Goal: Task Accomplishment & Management: Use online tool/utility

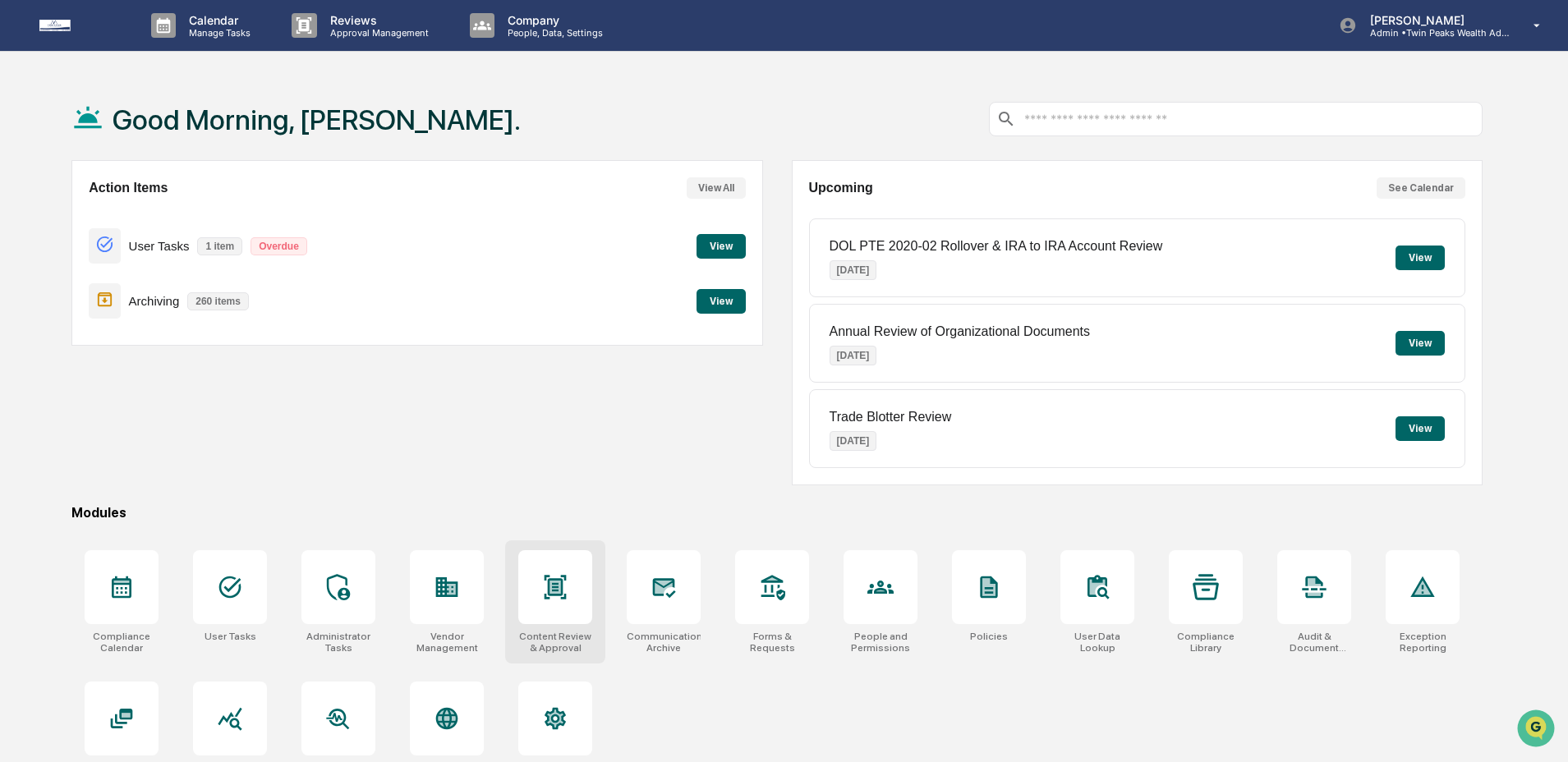
click at [559, 606] on div at bounding box center [555, 587] width 74 height 74
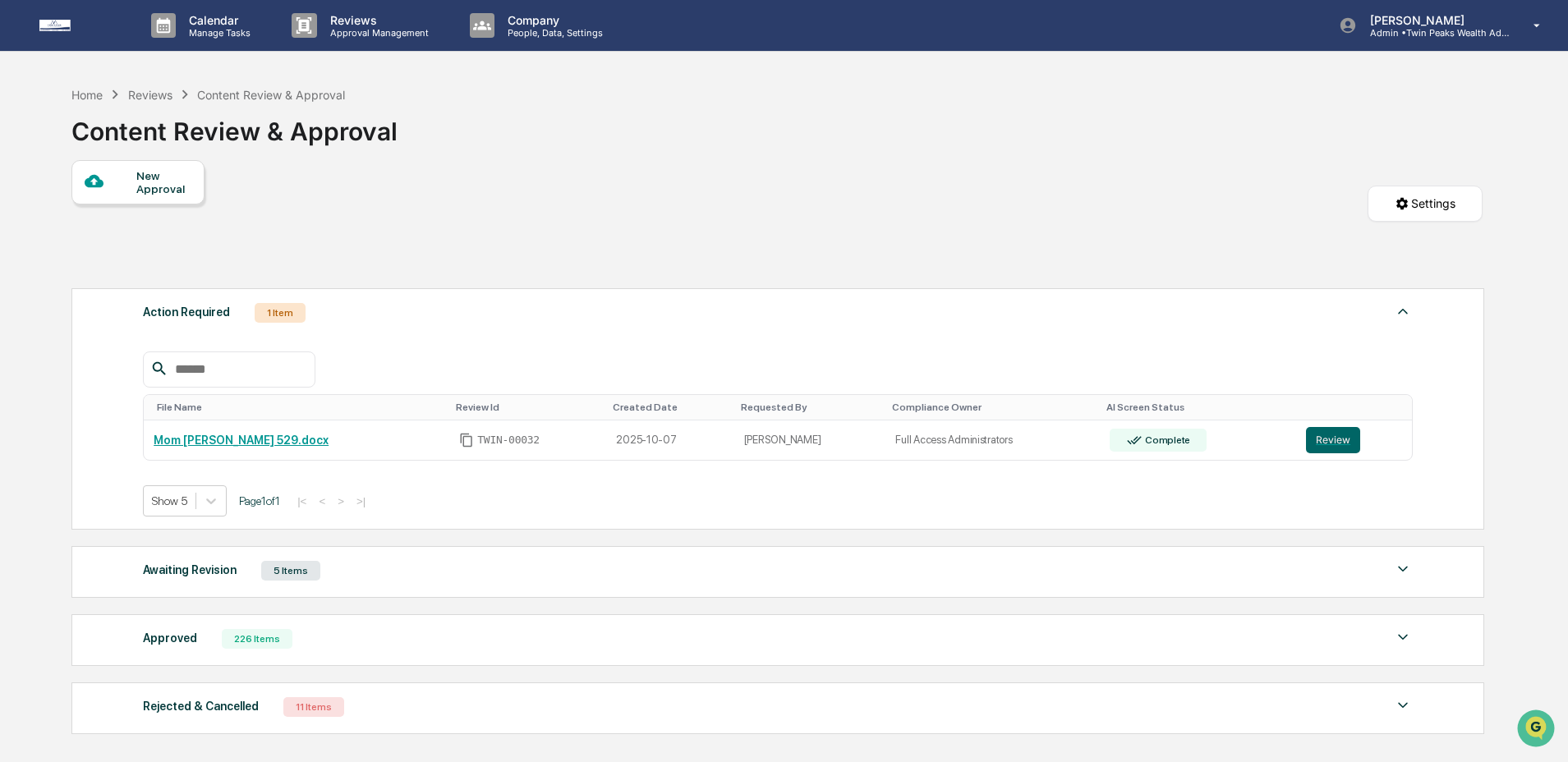
click at [221, 590] on div "Awaiting Revision 5 Items File Name Review Id Created Date Requested By Complia…" at bounding box center [777, 572] width 1412 height 52
click at [222, 573] on div "Awaiting Revision" at bounding box center [190, 570] width 94 height 22
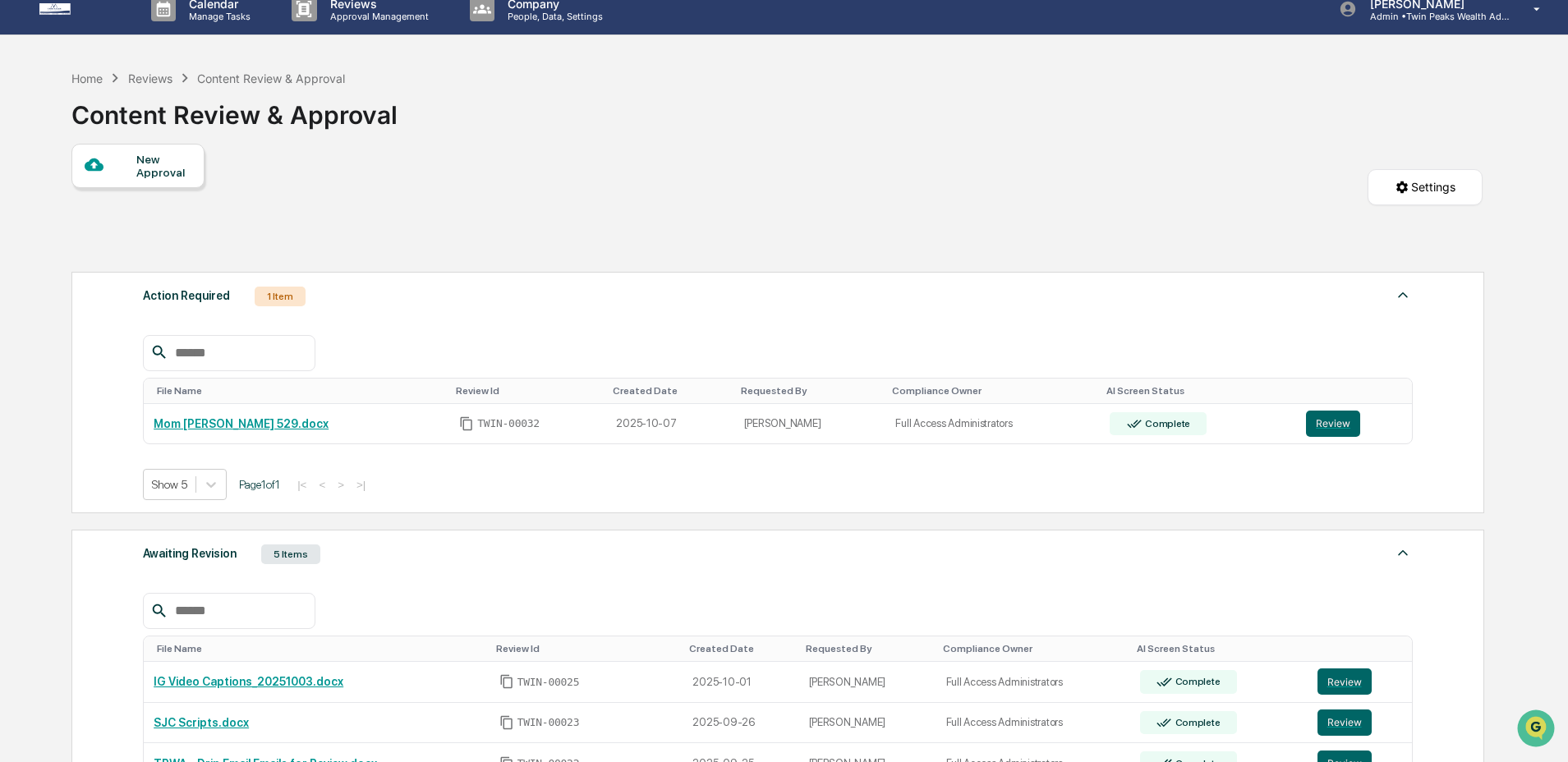
scroll to position [332, 0]
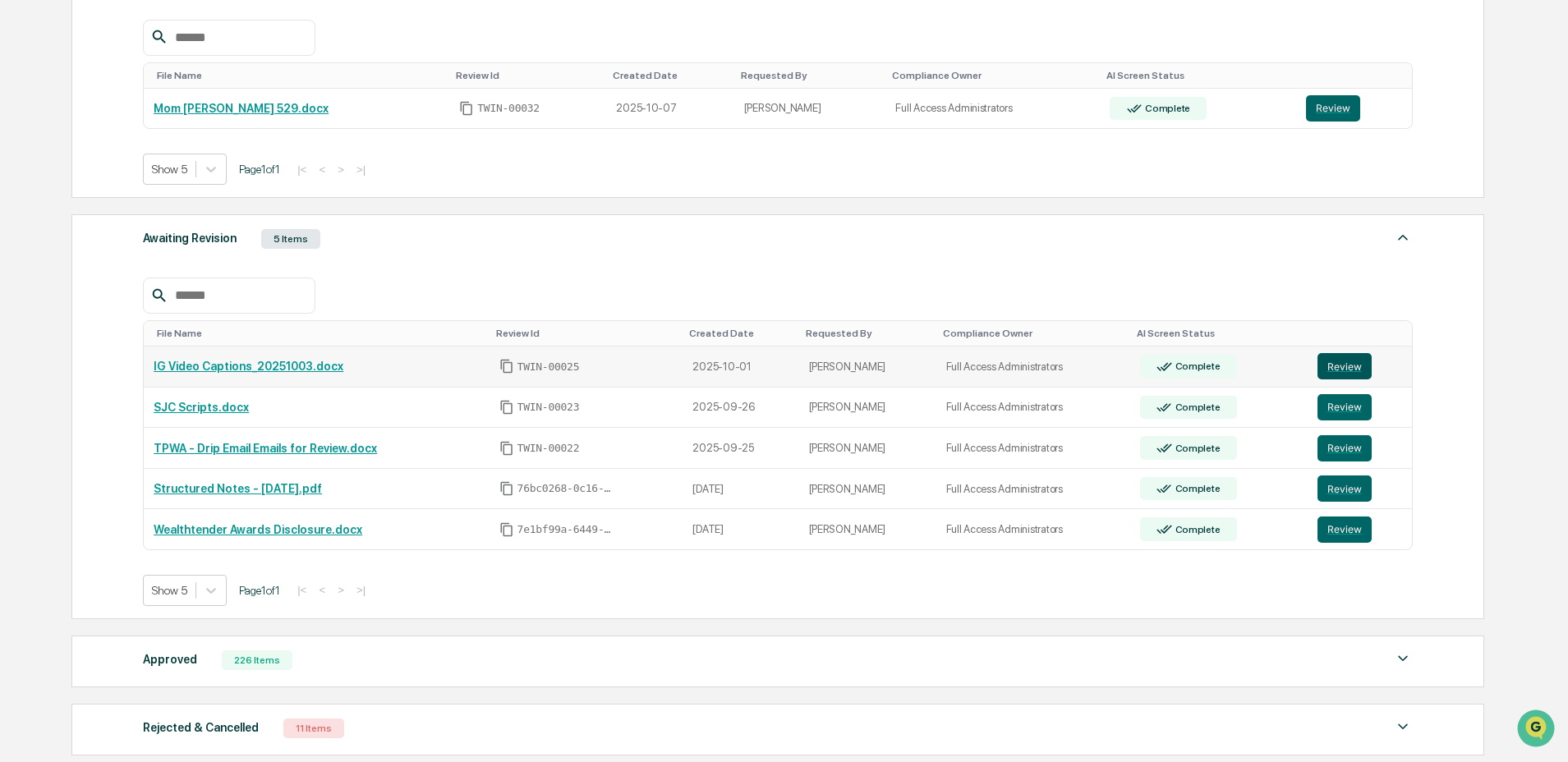
click at [1361, 374] on button "Review" at bounding box center [1344, 366] width 54 height 26
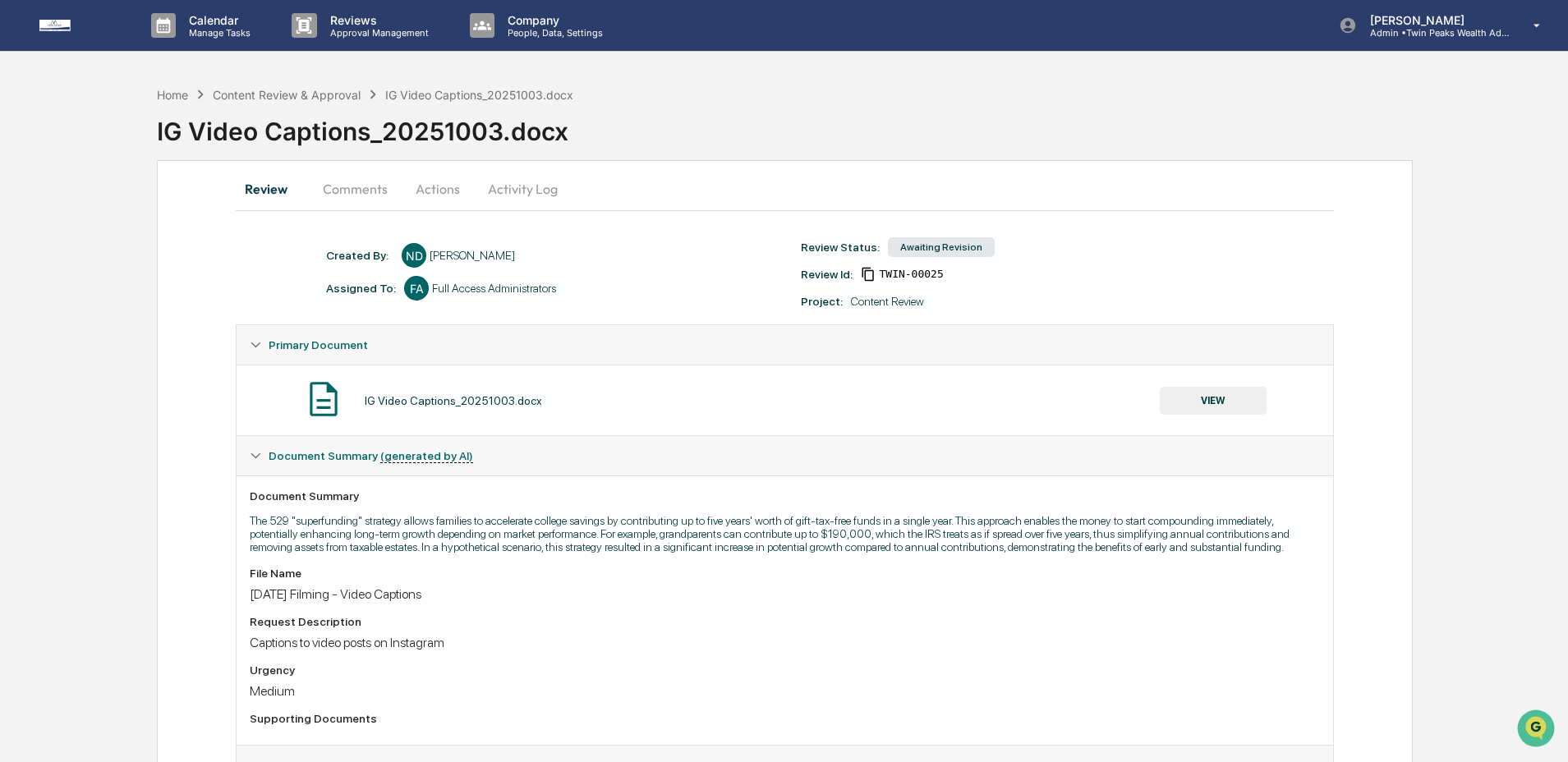
click at [1227, 411] on button "VIEW" at bounding box center [1213, 400] width 107 height 28
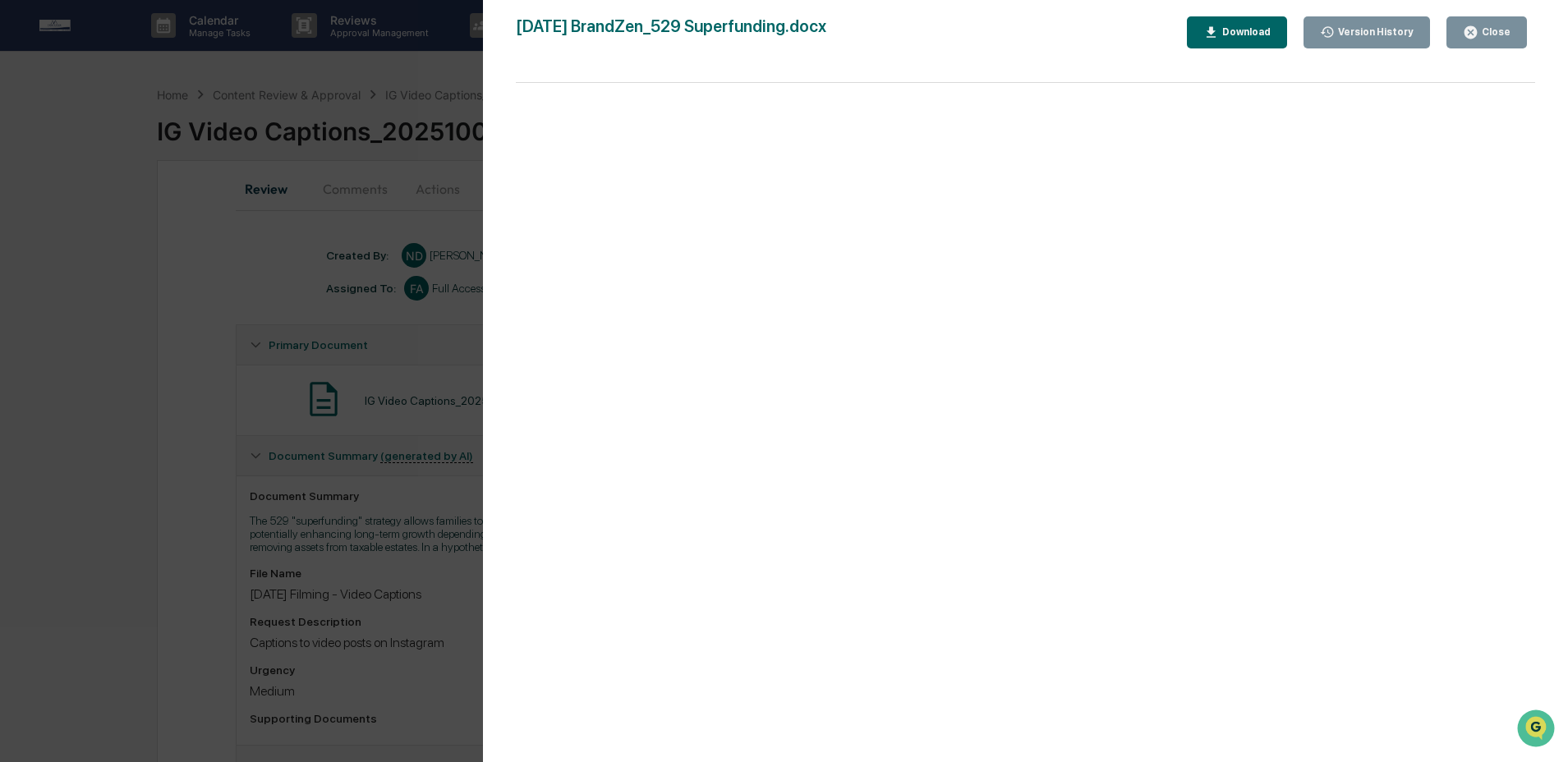
click at [1363, 37] on div "Version History" at bounding box center [1374, 32] width 79 height 12
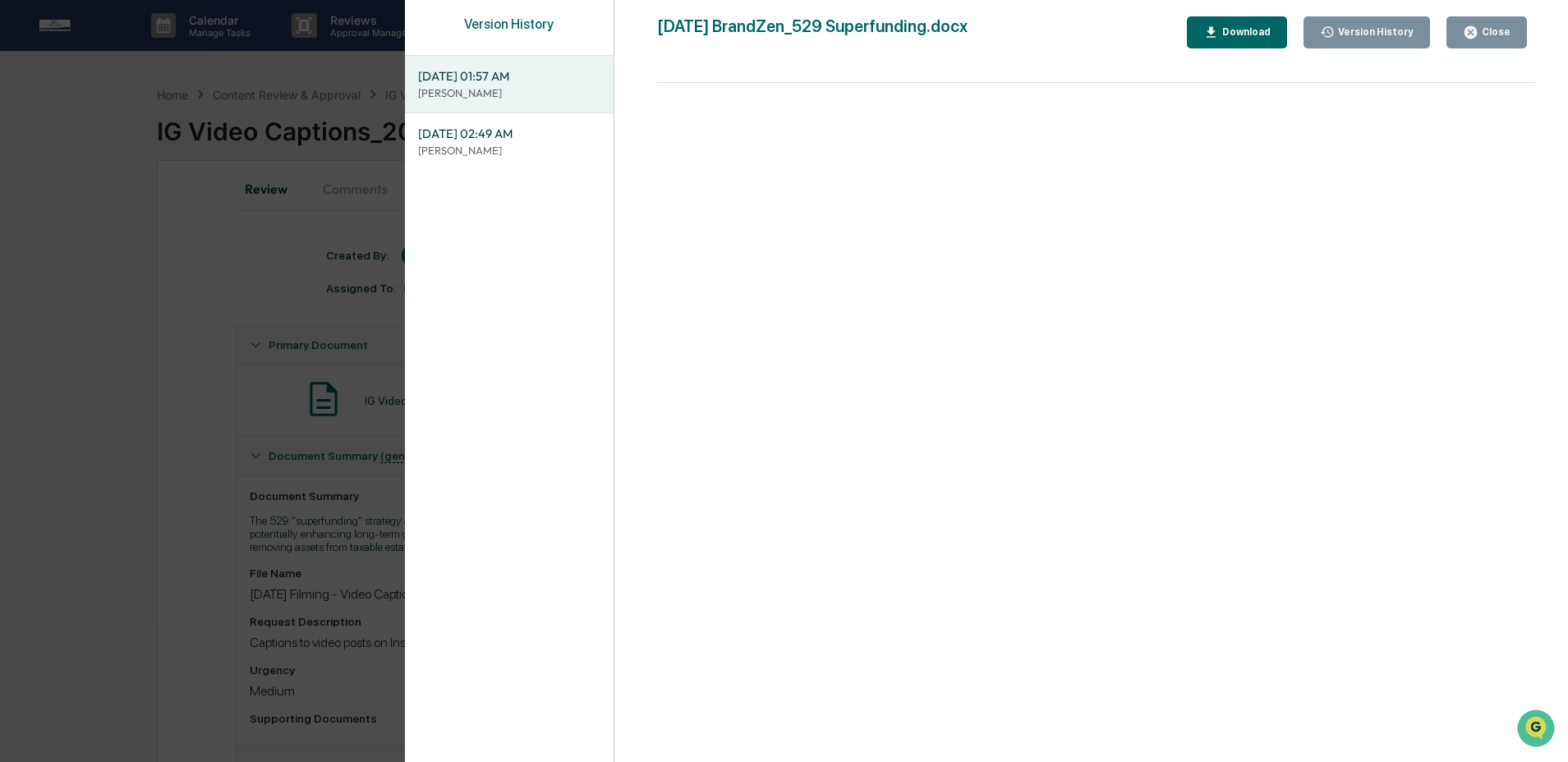
click at [472, 146] on p "[PERSON_NAME]" at bounding box center [510, 151] width 182 height 16
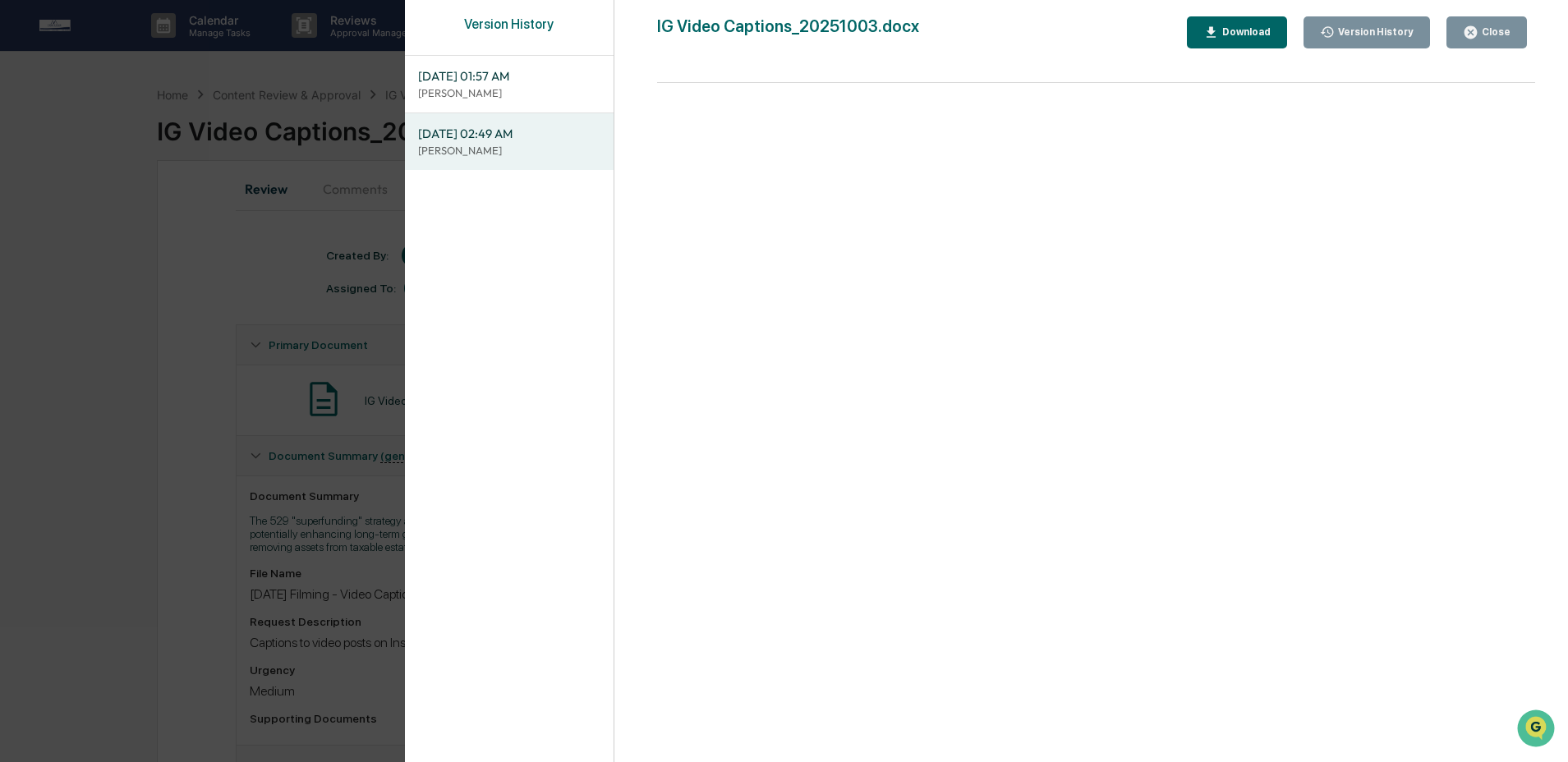
click at [1233, 28] on div "Download" at bounding box center [1245, 32] width 52 height 12
click at [1519, 31] on button "Close" at bounding box center [1487, 33] width 80 height 32
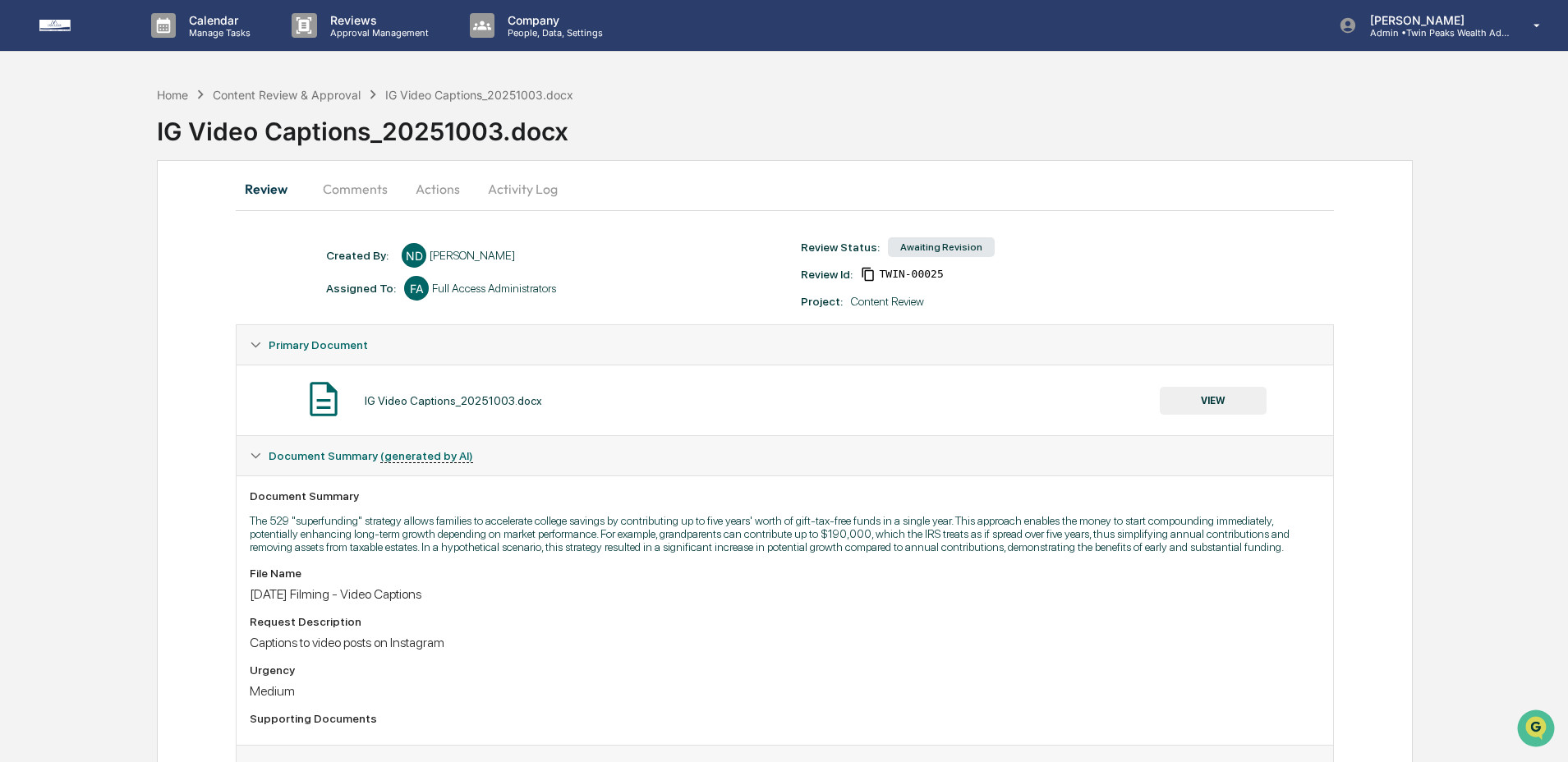
click at [452, 185] on button "Actions" at bounding box center [438, 188] width 74 height 39
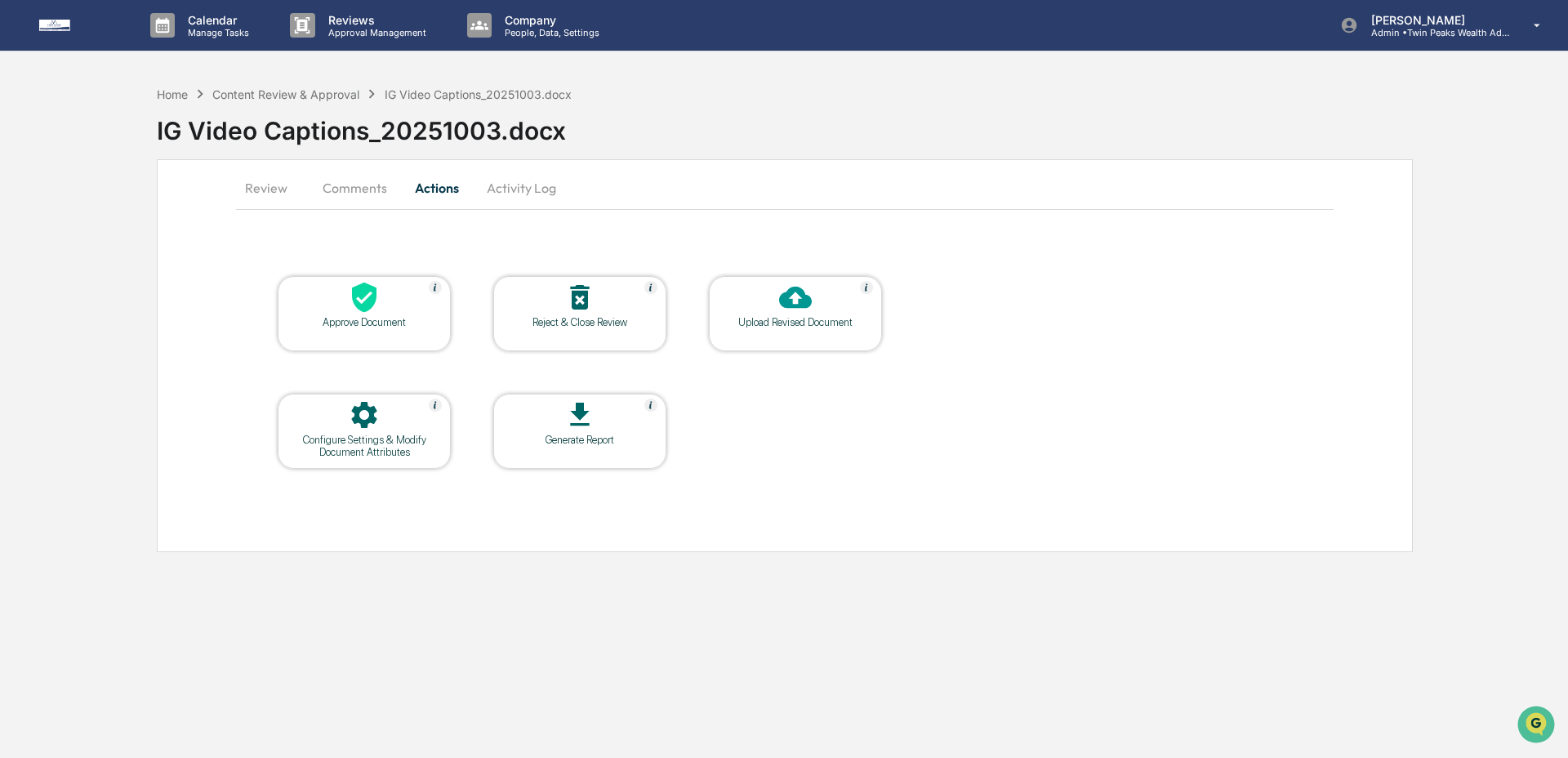
click at [769, 329] on div "Upload Revised Document" at bounding box center [795, 314] width 173 height 75
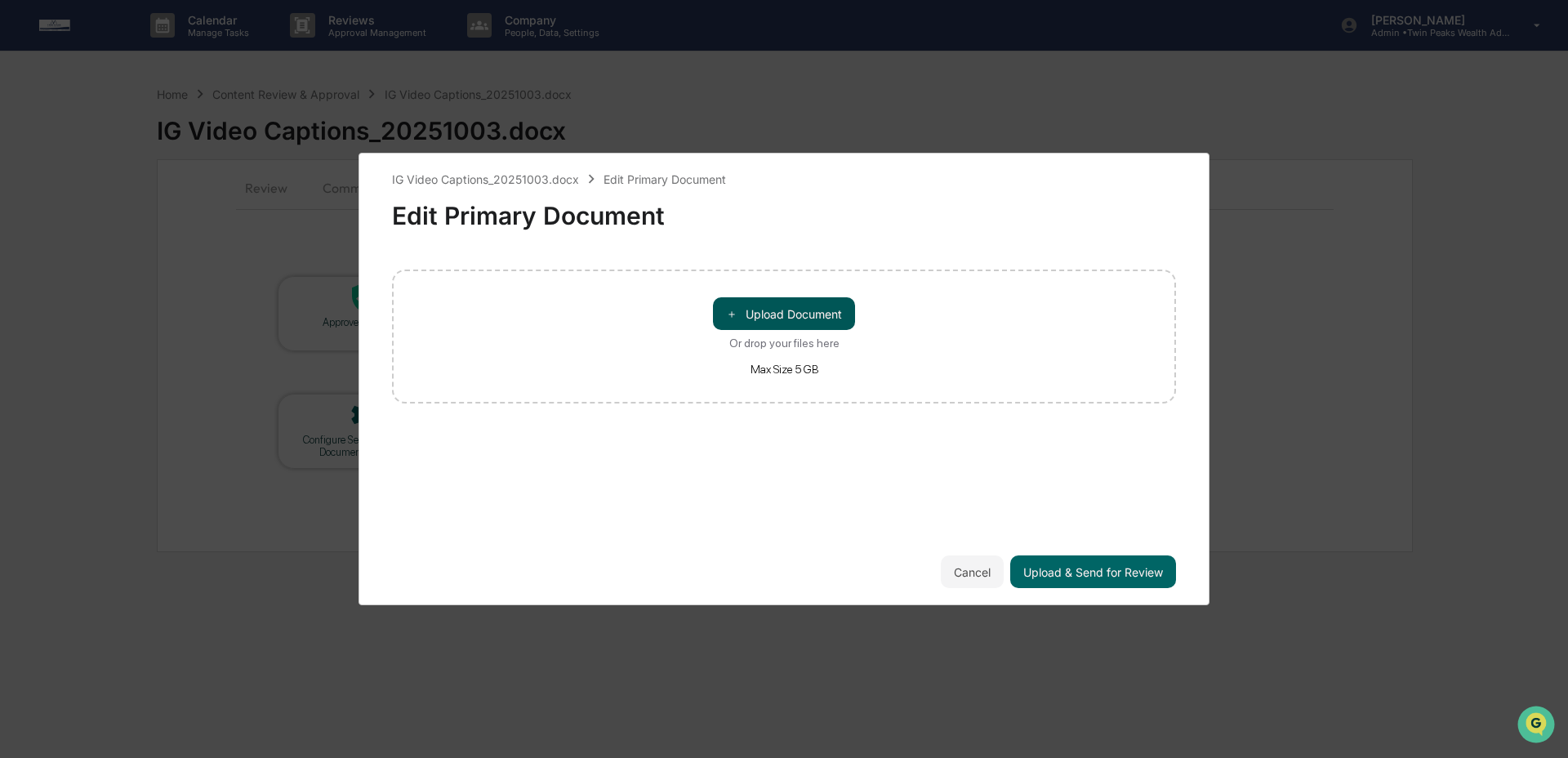
click at [767, 316] on button "＋ Upload Document" at bounding box center [784, 313] width 142 height 32
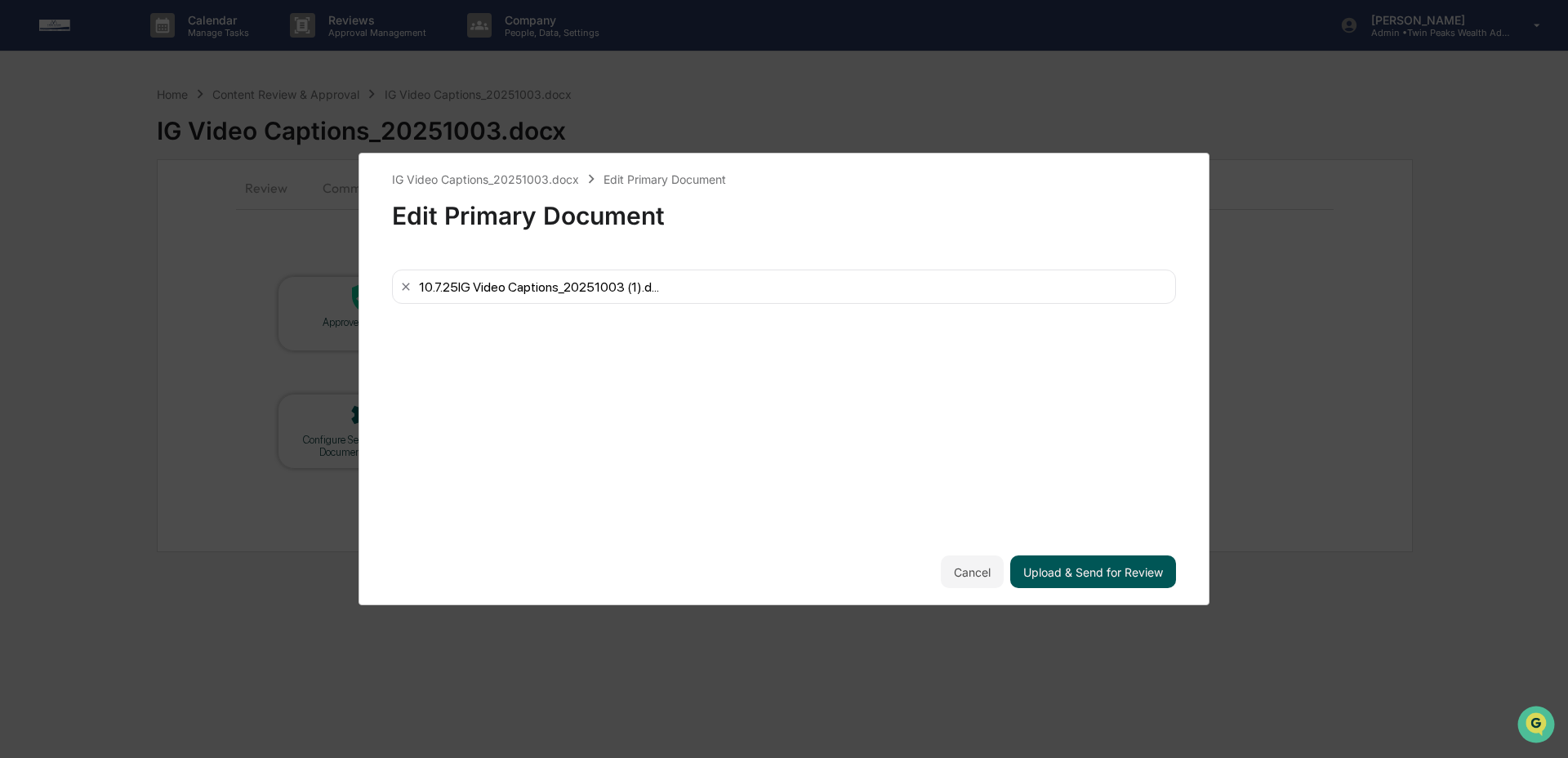
click at [1125, 577] on button "Upload & Send for Review" at bounding box center [1092, 571] width 166 height 32
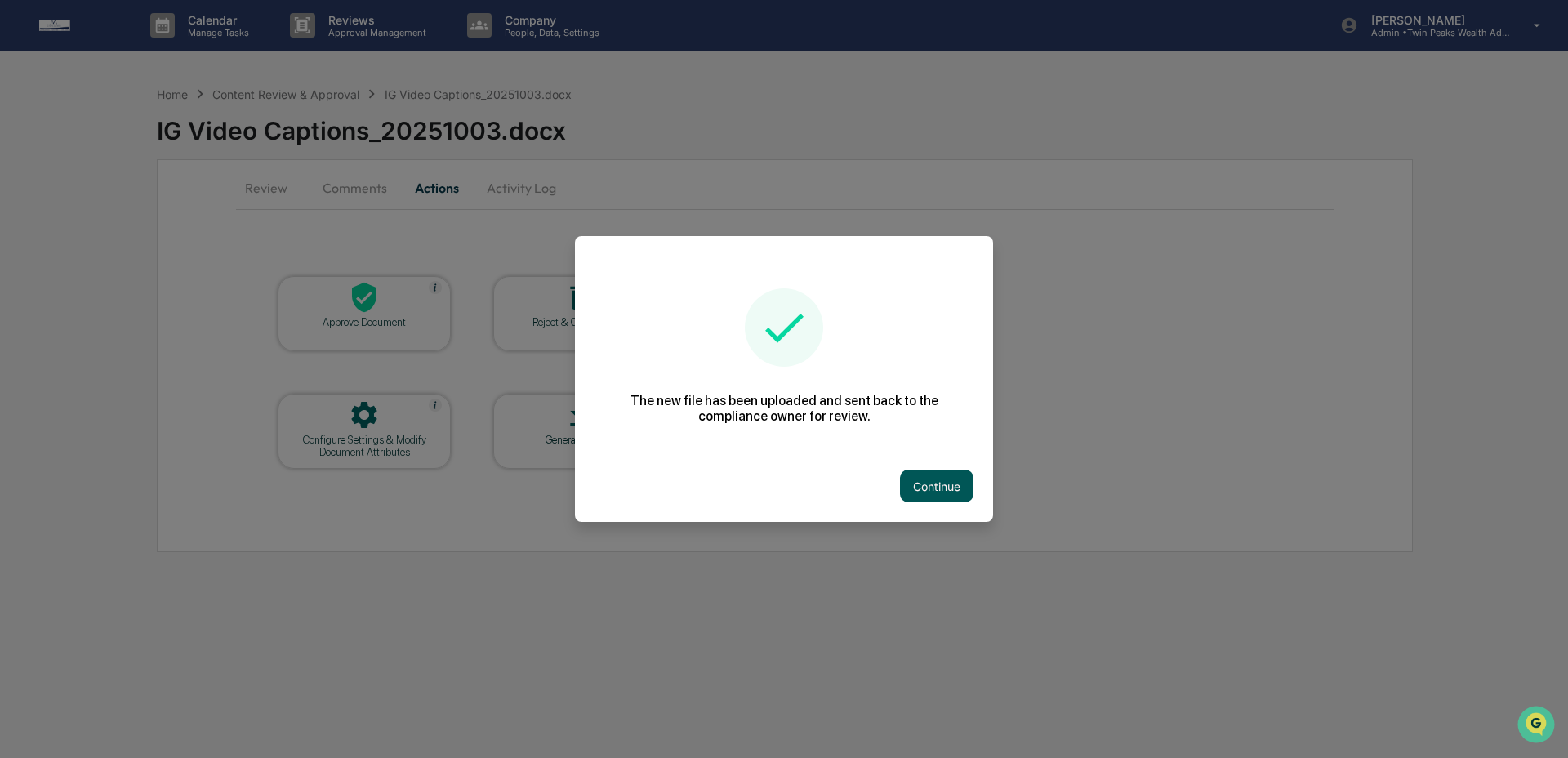
click at [932, 481] on button "Continue" at bounding box center [937, 485] width 73 height 32
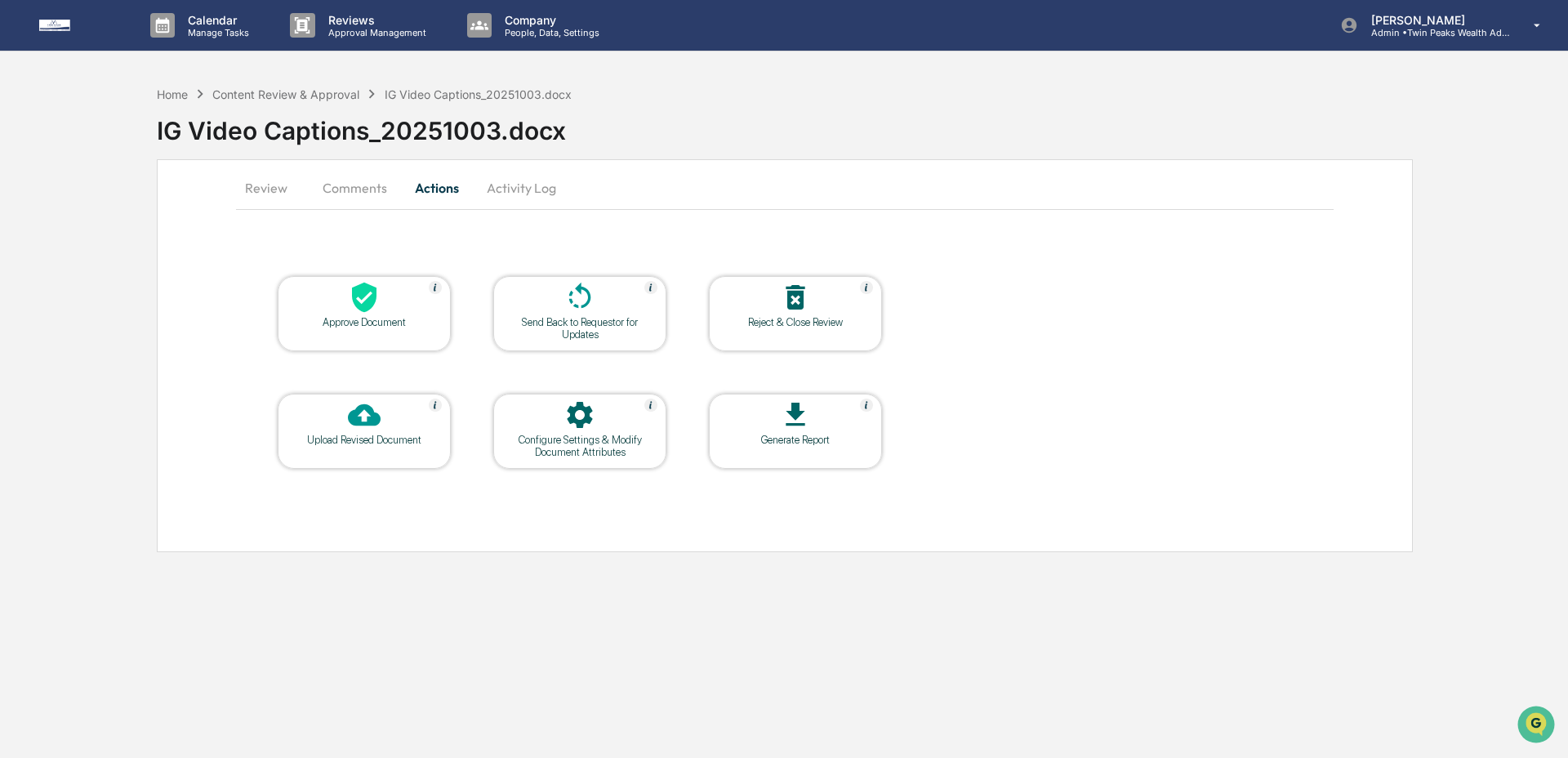
click at [565, 336] on div "Send Back to Requestor for Updates" at bounding box center [580, 328] width 147 height 24
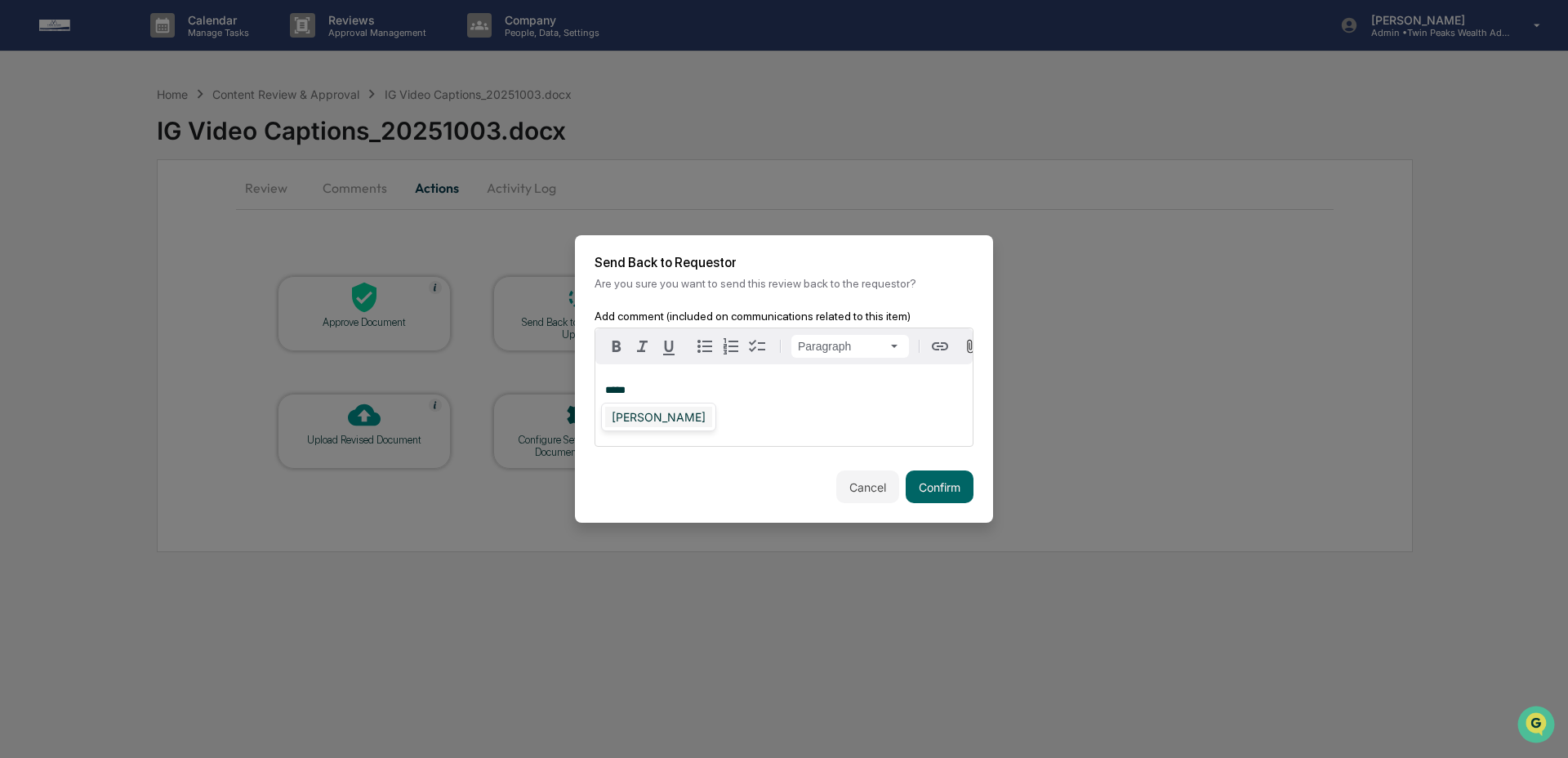
click at [628, 421] on div "[PERSON_NAME]" at bounding box center [658, 417] width 107 height 21
drag, startPoint x: 911, startPoint y: 482, endPoint x: 866, endPoint y: 431, distance: 68.0
click at [911, 480] on button "Confirm" at bounding box center [939, 486] width 67 height 32
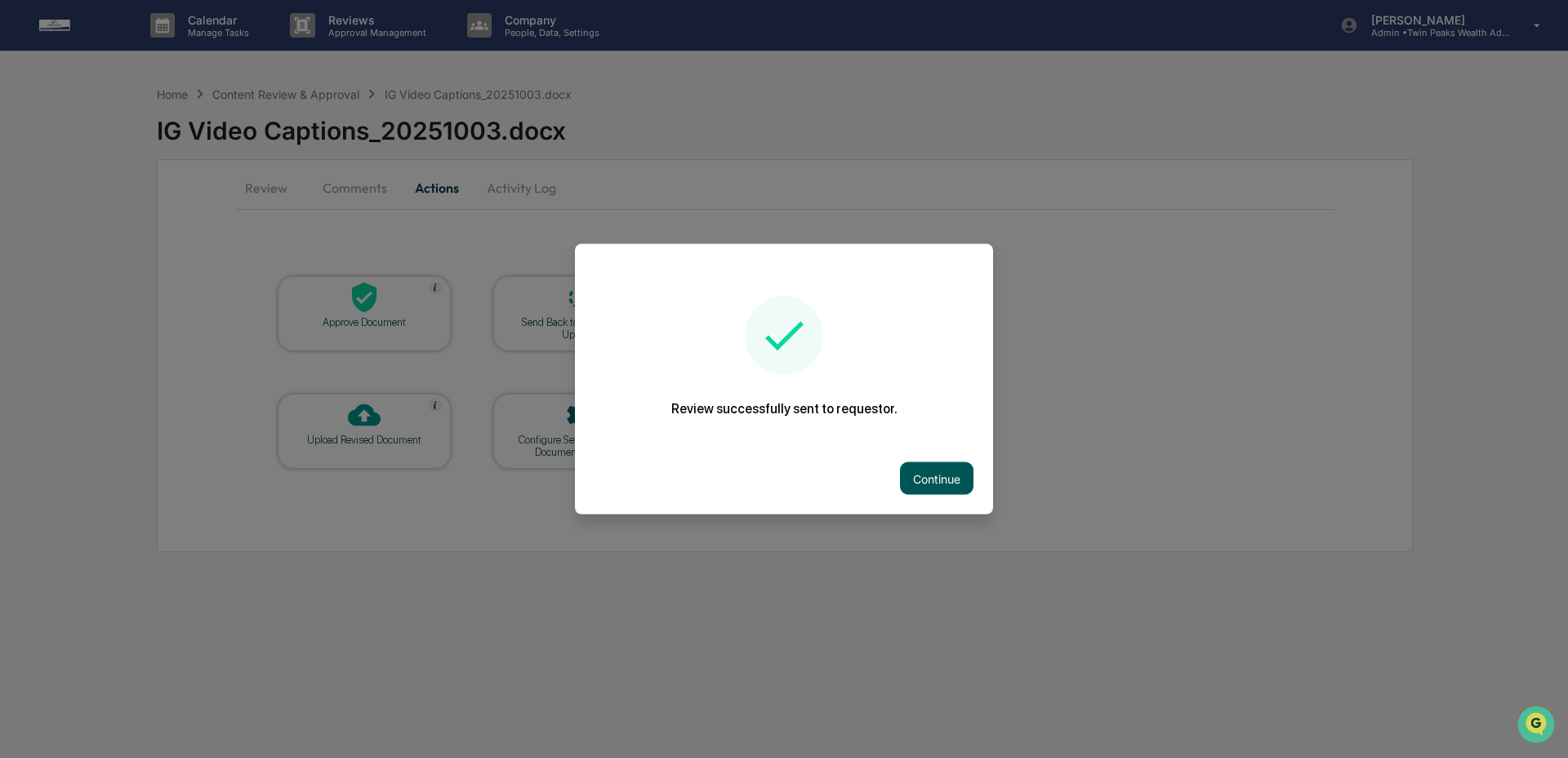
click at [918, 484] on button "Continue" at bounding box center [937, 478] width 73 height 32
